Goal: Task Accomplishment & Management: Use online tool/utility

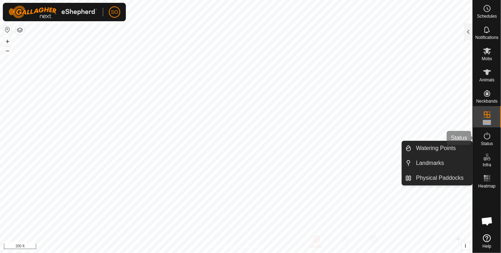
scroll to position [2970, 0]
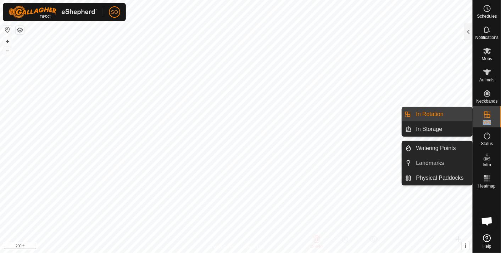
click at [448, 112] on link "In Rotation" at bounding box center [442, 114] width 61 height 14
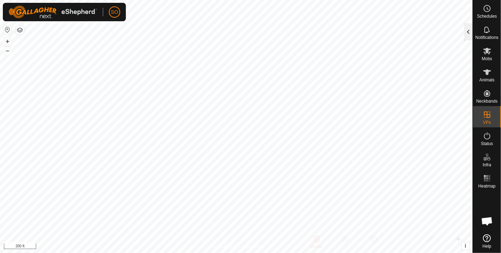
click at [467, 29] on div at bounding box center [468, 31] width 9 height 17
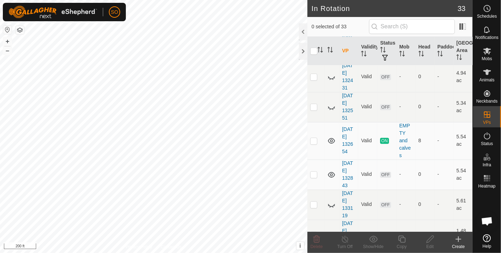
click at [458, 239] on icon at bounding box center [458, 239] width 0 height 5
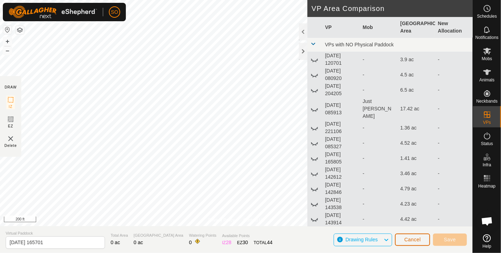
click at [411, 237] on span "Cancel" at bounding box center [412, 240] width 17 height 6
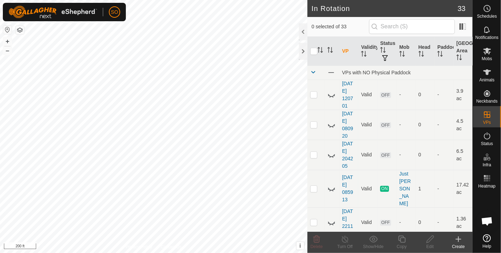
click at [461, 240] on icon at bounding box center [458, 239] width 9 height 9
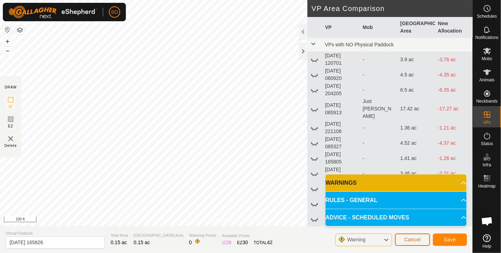
click at [419, 238] on span "Cancel" at bounding box center [412, 240] width 17 height 6
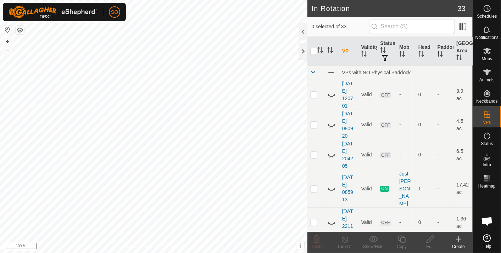
click at [461, 239] on icon at bounding box center [458, 239] width 9 height 9
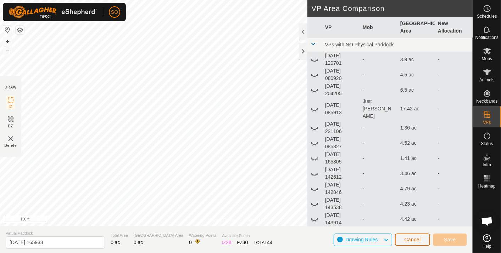
click at [418, 240] on span "Cancel" at bounding box center [412, 240] width 17 height 6
